Goal: Transaction & Acquisition: Purchase product/service

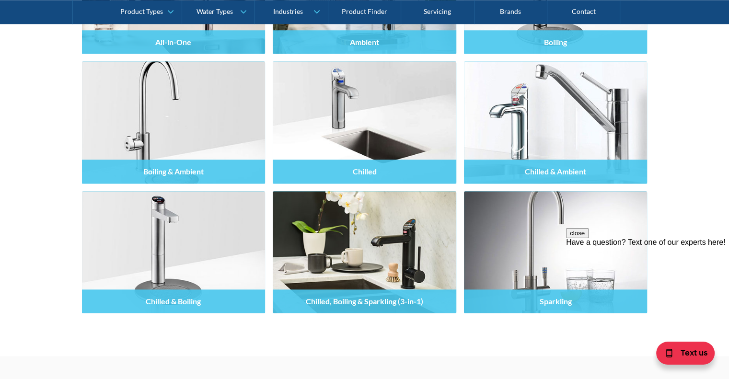
scroll to position [1018, 0]
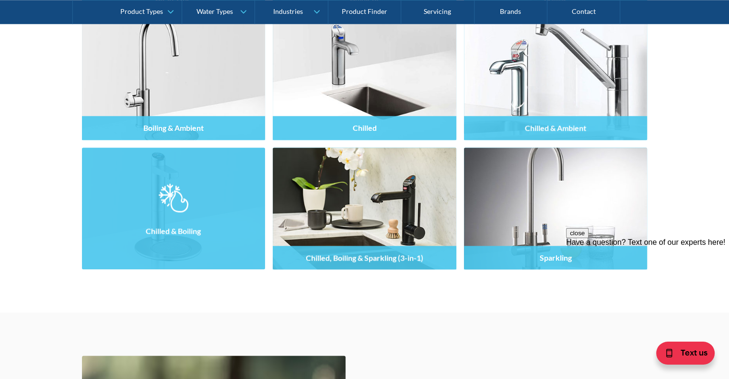
click at [195, 217] on div at bounding box center [174, 217] width 184 height 58
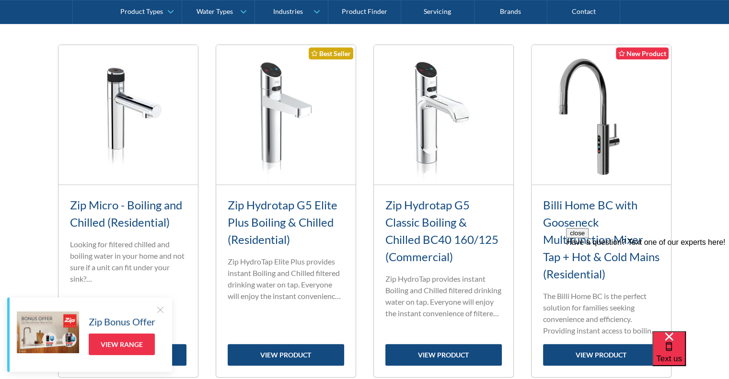
scroll to position [412, 0]
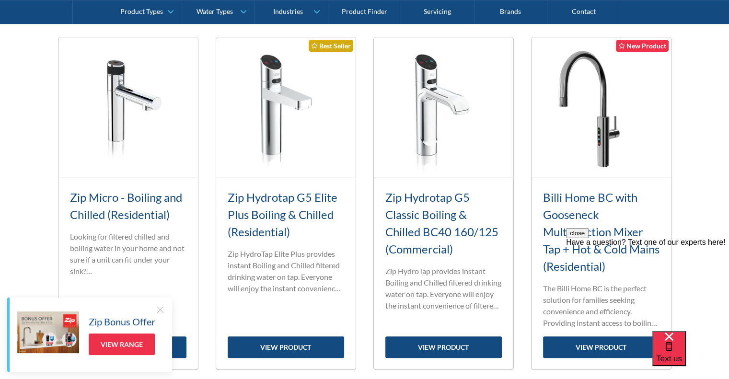
click at [278, 200] on link "Zip Hydrotap G5 Elite Plus Boiling & Chilled (Residential)" at bounding box center [283, 214] width 110 height 48
